Goal: Transaction & Acquisition: Purchase product/service

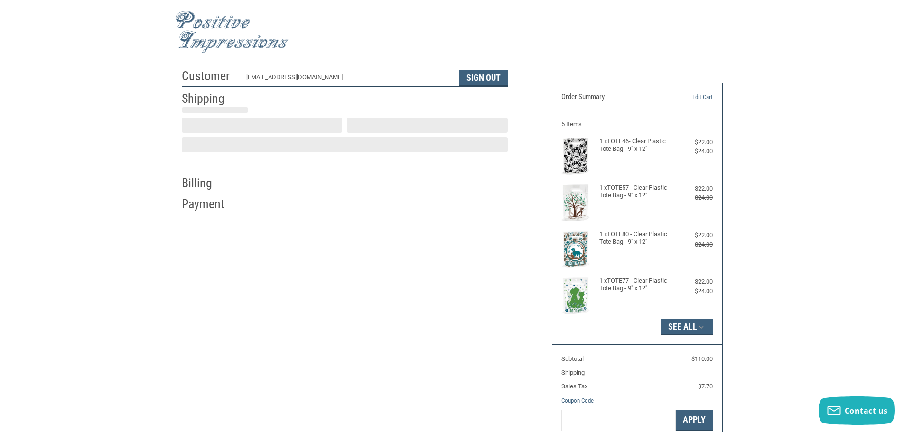
scroll to position [1, 0]
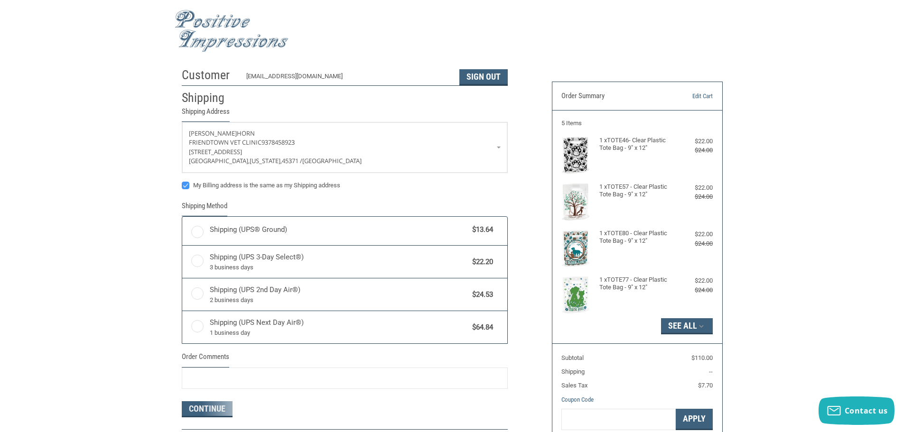
radio input "true"
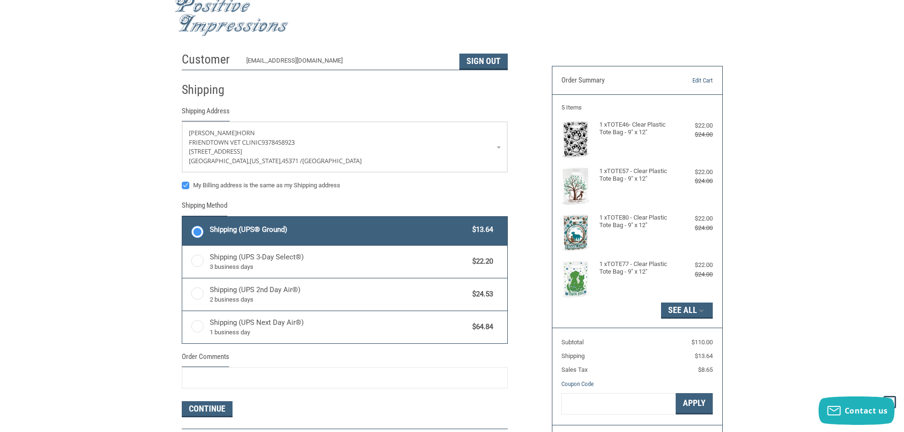
scroll to position [0, 0]
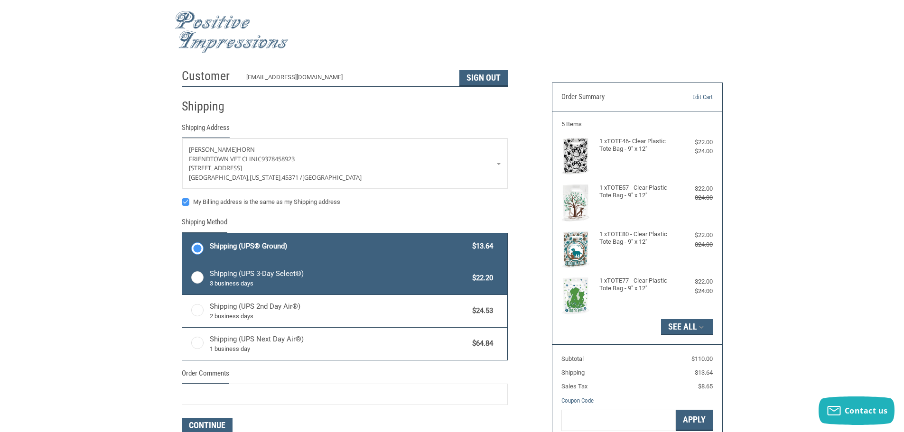
click at [192, 278] on label "Shipping (UPS 3-Day Select®) 3 business days $22.20" at bounding box center [344, 279] width 325 height 32
click at [183, 264] on input "Shipping (UPS 3-Day Select®) 3 business days $22.20" at bounding box center [182, 263] width 0 height 0
radio input "true"
click at [192, 252] on label "Shipping (UPS® Ground) $13.64" at bounding box center [344, 248] width 325 height 28
click at [183, 235] on input "Shipping (UPS® Ground) $13.64" at bounding box center [182, 234] width 0 height 0
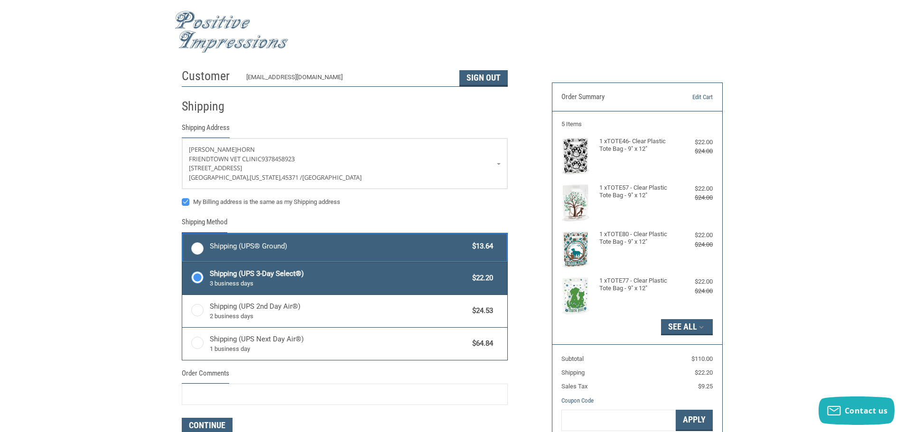
radio input "true"
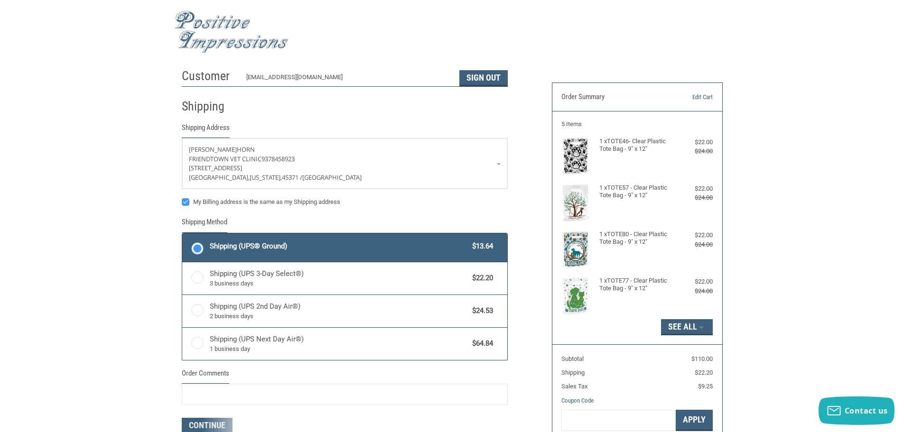
click at [144, 253] on div "Customer [EMAIL_ADDRESS][DOMAIN_NAME] Sign Out Shipping Shipping Address [PERSO…" at bounding box center [452, 275] width 904 height 423
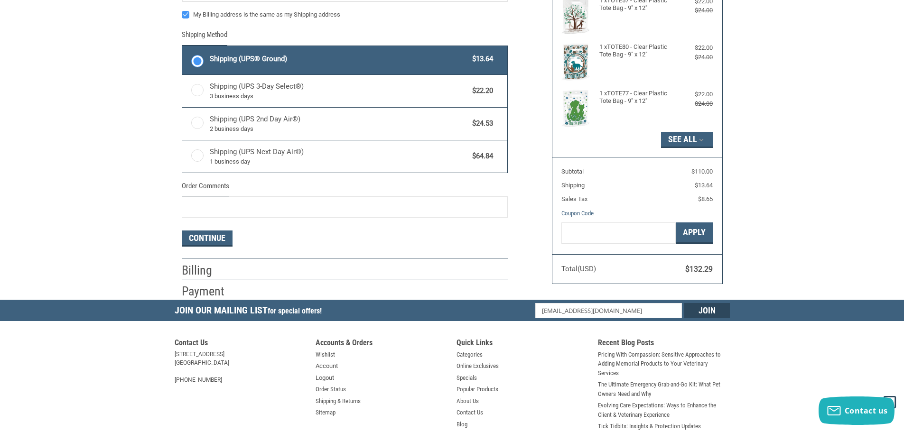
scroll to position [190, 0]
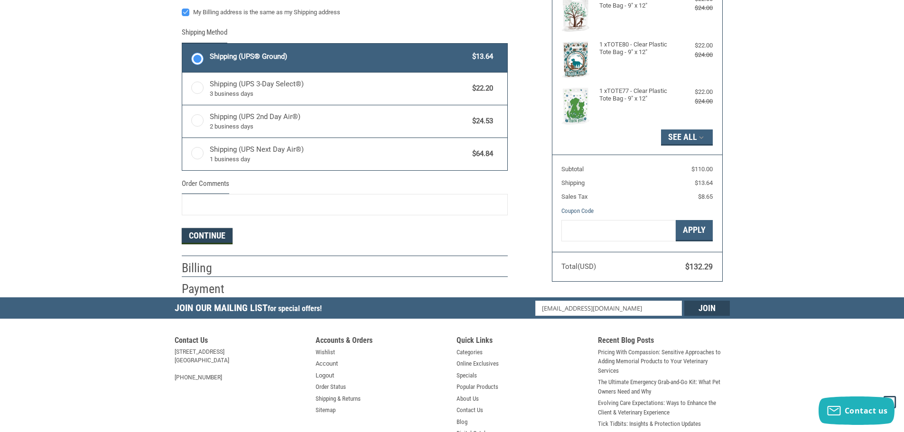
click at [200, 238] on button "Continue" at bounding box center [207, 236] width 51 height 16
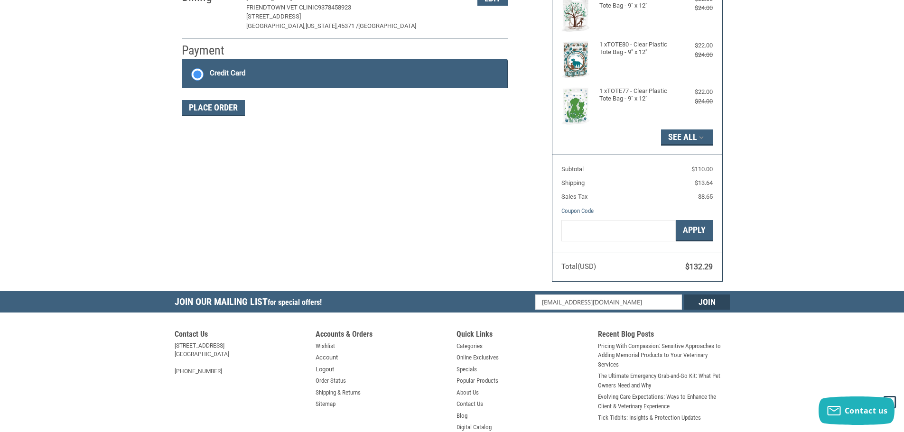
scroll to position [154, 0]
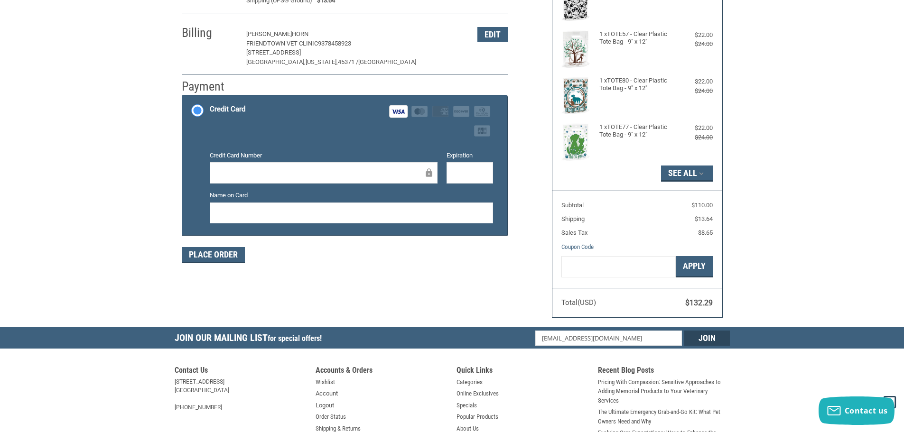
click at [132, 225] on div "Customer [EMAIL_ADDRESS][DOMAIN_NAME] Sign Out Shipping [PERSON_NAME] Friendtow…" at bounding box center [452, 118] width 904 height 417
click at [205, 258] on button "Place Order" at bounding box center [213, 255] width 63 height 16
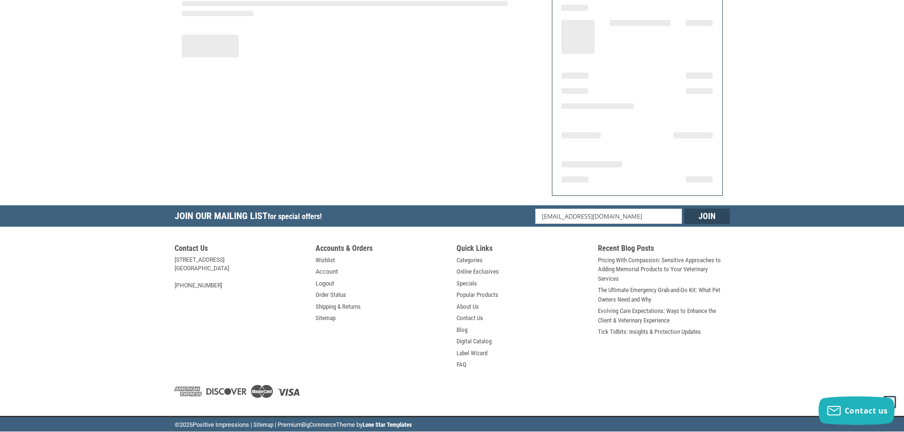
scroll to position [114, 0]
